Goal: Transaction & Acquisition: Purchase product/service

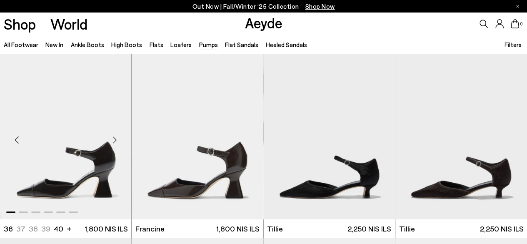
click at [81, 177] on img "1 / 6" at bounding box center [66, 136] width 132 height 165
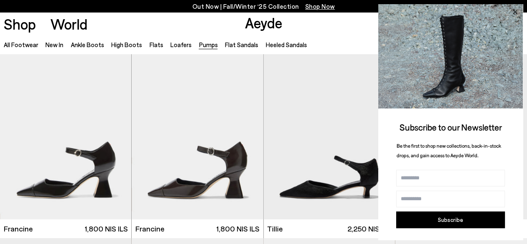
click at [514, 10] on icon at bounding box center [514, 12] width 11 height 11
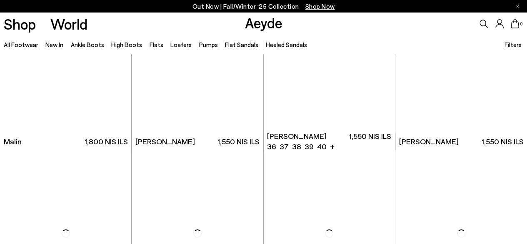
scroll to position [1499, 0]
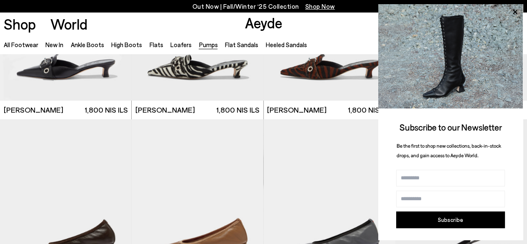
scroll to position [2040, 0]
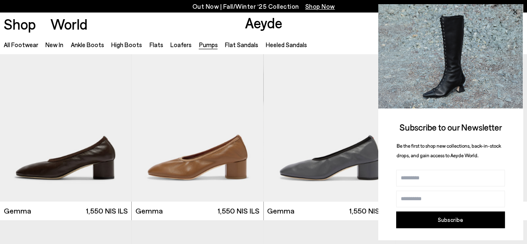
click at [515, 11] on icon at bounding box center [515, 12] width 4 height 4
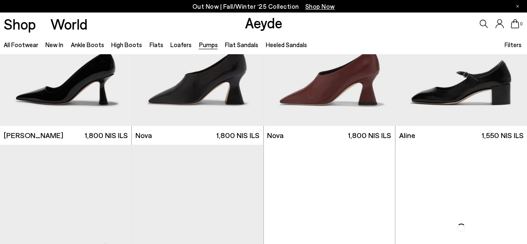
scroll to position [2998, 0]
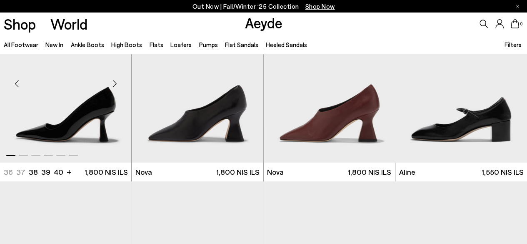
click at [65, 120] on img "1 / 6" at bounding box center [66, 80] width 132 height 165
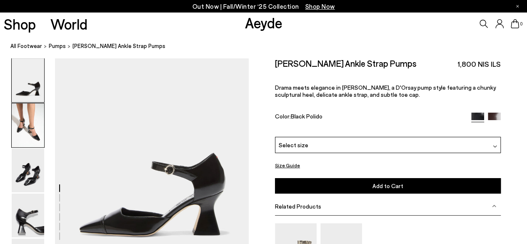
click at [25, 115] on img at bounding box center [28, 125] width 32 height 44
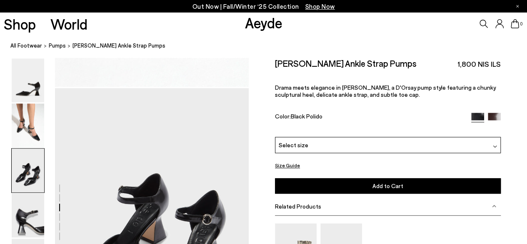
scroll to position [593, 0]
